Goal: Complete application form

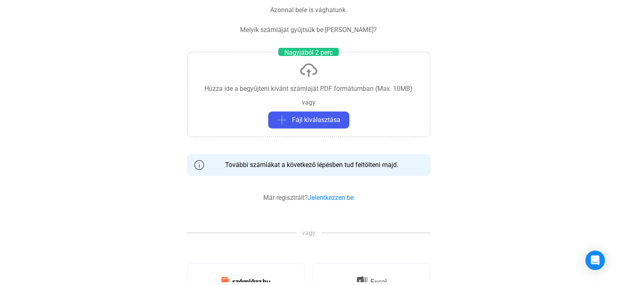
scroll to position [81, 0]
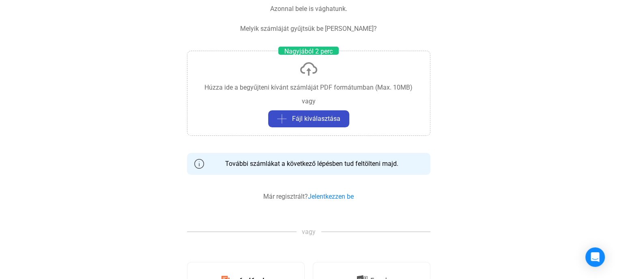
click at [322, 116] on font "Fájl kiválasztása" at bounding box center [316, 119] width 48 height 8
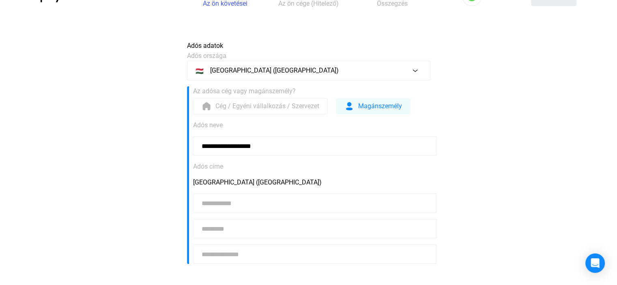
scroll to position [0, 0]
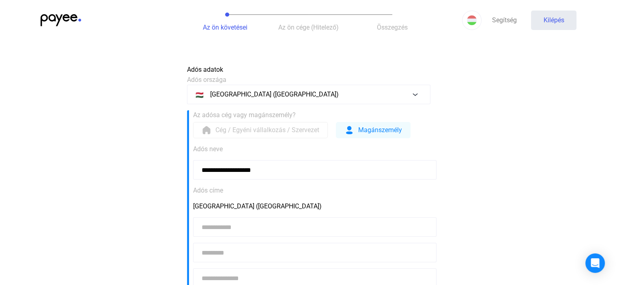
click at [229, 130] on font "Cég / Egyéni vállalkozás / Szervezet" at bounding box center [267, 130] width 104 height 8
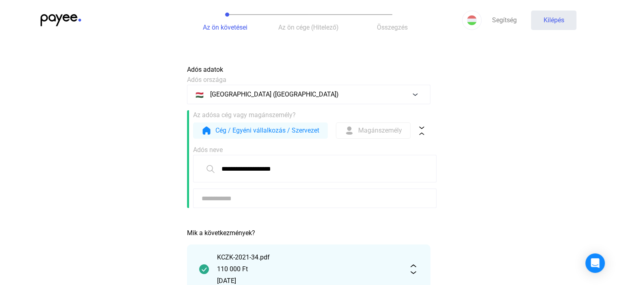
click at [303, 171] on input "**********" at bounding box center [314, 169] width 243 height 28
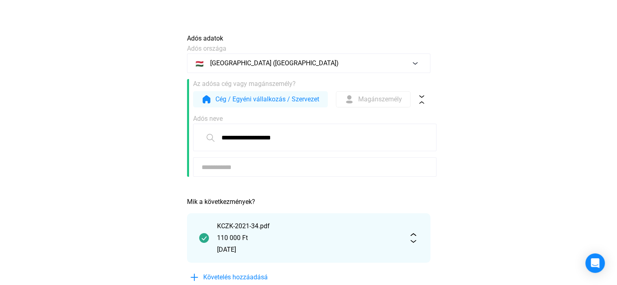
scroll to position [81, 0]
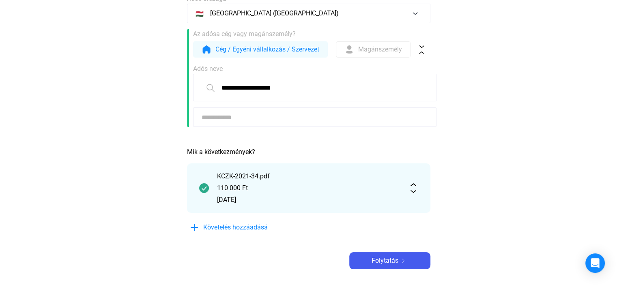
click at [413, 183] on div "KCZK-2021-34.pdf 110 000 Ft 2021.08.04." at bounding box center [308, 187] width 243 height 49
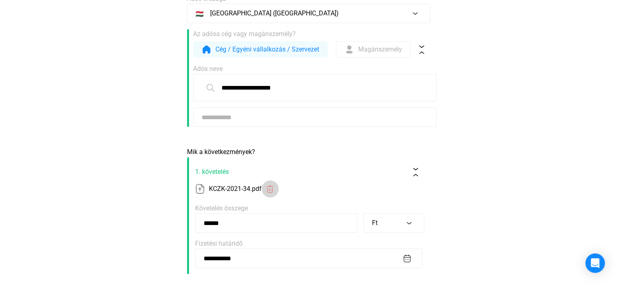
click at [269, 188] on img at bounding box center [270, 189] width 9 height 9
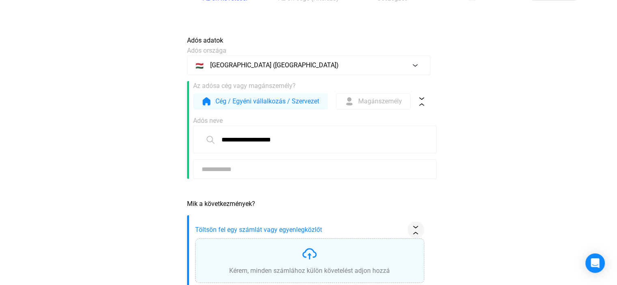
scroll to position [0, 0]
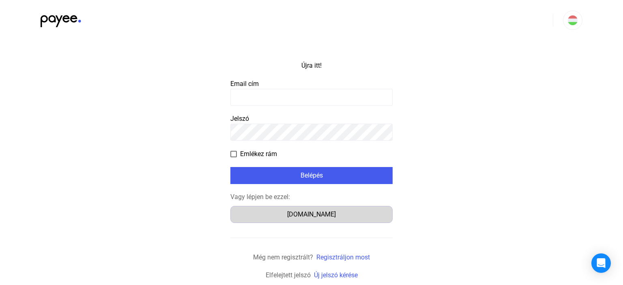
click at [315, 215] on font "[DOMAIN_NAME]" at bounding box center [311, 214] width 49 height 8
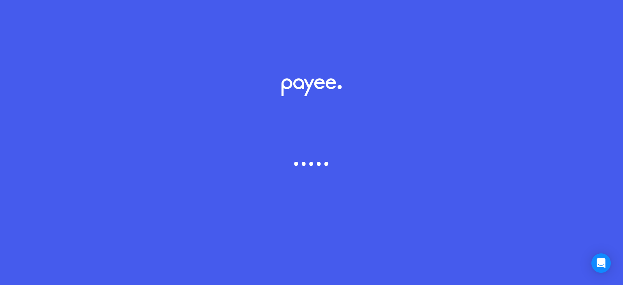
click at [282, 163] on icon "Lottie animation" at bounding box center [311, 149] width 623 height 130
